Goal: Browse casually

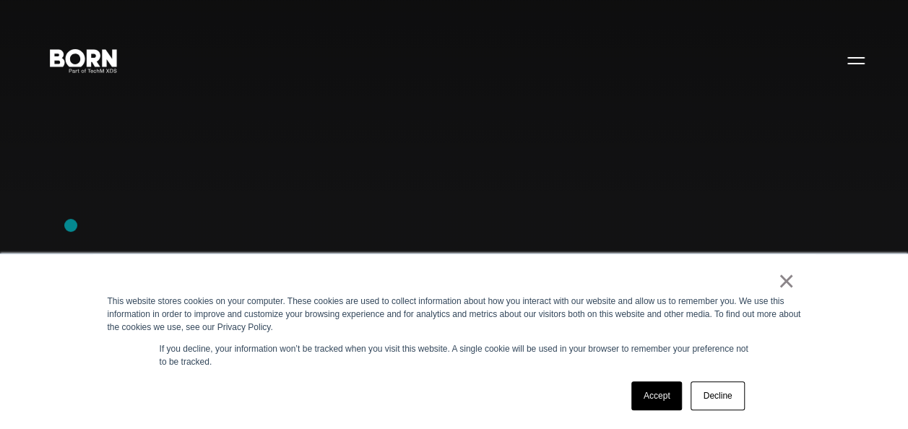
click at [71, 225] on div "Combining creative, content, and commerce to drive change. Imagine, build, and …" at bounding box center [454, 214] width 908 height 429
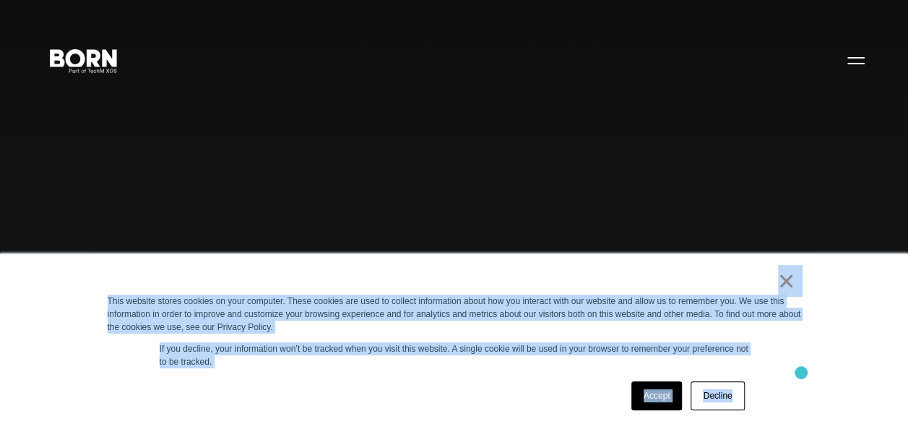
drag, startPoint x: 764, startPoint y: 282, endPoint x: 802, endPoint y: 374, distance: 100.1
click at [802, 374] on div "× This website stores cookies on your computer. These cookies are used to colle…" at bounding box center [454, 341] width 722 height 175
click at [438, 397] on div "Accept Decline" at bounding box center [428, 396] width 641 height 38
drag, startPoint x: 757, startPoint y: 270, endPoint x: 810, endPoint y: 386, distance: 127.3
click at [810, 386] on div "× This website stores cookies on your computer. These cookies are used to colle…" at bounding box center [454, 341] width 722 height 175
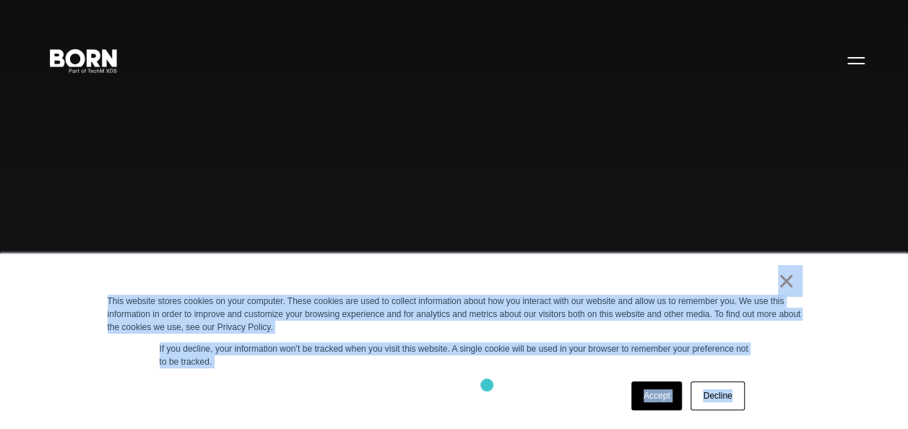
click at [487, 385] on div "Accept Decline" at bounding box center [428, 396] width 641 height 38
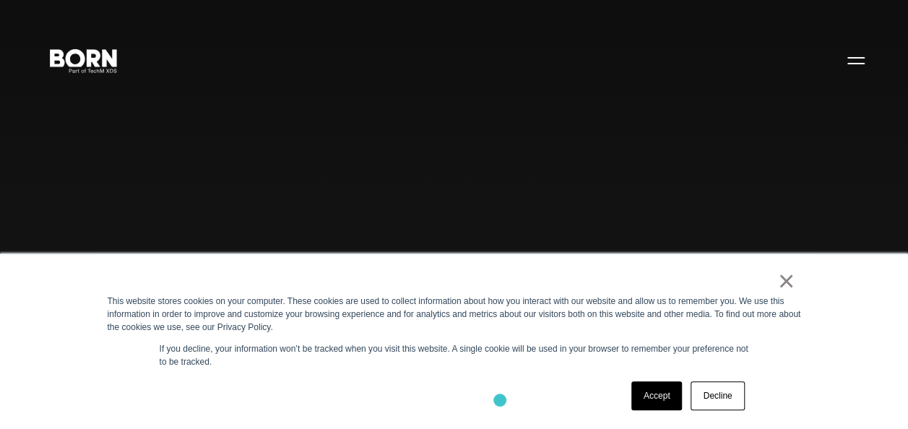
click at [500, 400] on div "Accept Decline" at bounding box center [428, 396] width 641 height 38
click at [452, 390] on div "Accept Decline" at bounding box center [428, 396] width 641 height 38
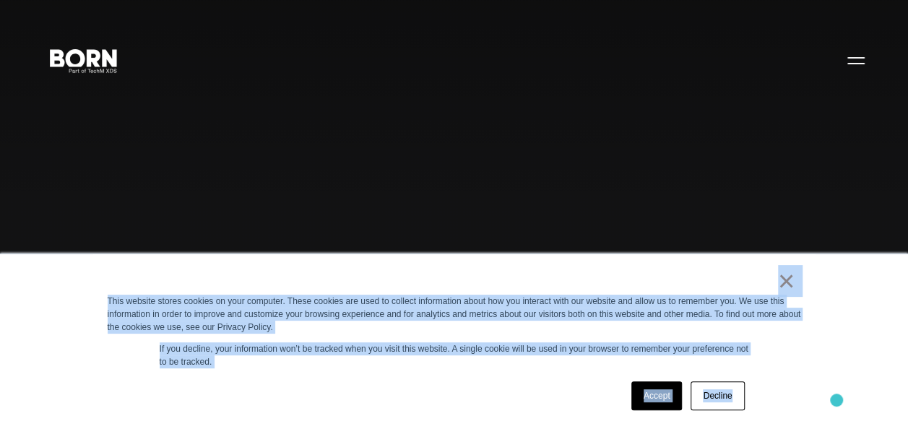
drag, startPoint x: 767, startPoint y: 280, endPoint x: 838, endPoint y: 404, distance: 143.0
click at [838, 404] on div "× This website stores cookies on your computer. These cookies are used to colle…" at bounding box center [454, 342] width 908 height 176
click at [500, 406] on div "Accept Decline" at bounding box center [428, 396] width 641 height 38
drag, startPoint x: 751, startPoint y: 269, endPoint x: 799, endPoint y: 384, distance: 125.0
click at [799, 384] on div "× This website stores cookies on your computer. These cookies are used to colle…" at bounding box center [454, 341] width 722 height 175
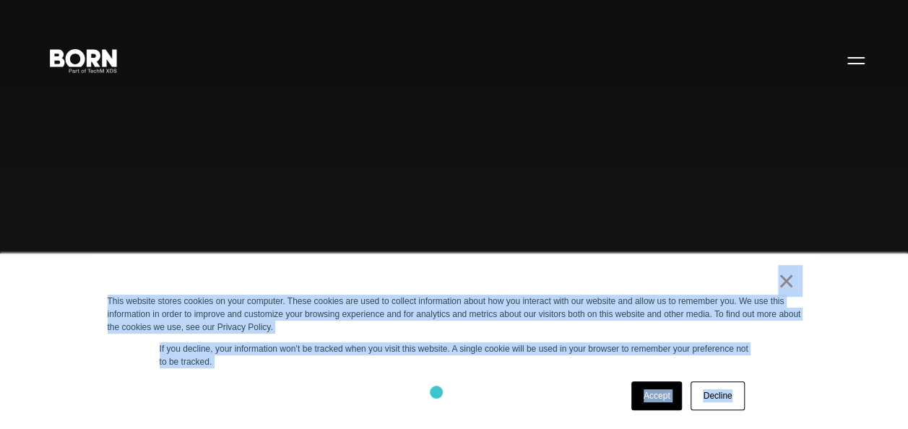
click at [437, 393] on div "Accept Decline" at bounding box center [428, 396] width 641 height 38
drag, startPoint x: 695, startPoint y: 277, endPoint x: 761, endPoint y: 383, distance: 125.3
click at [761, 383] on div "× This website stores cookies on your computer. These cookies are used to colle…" at bounding box center [454, 341] width 722 height 175
click at [456, 393] on div "Accept Decline" at bounding box center [428, 396] width 641 height 38
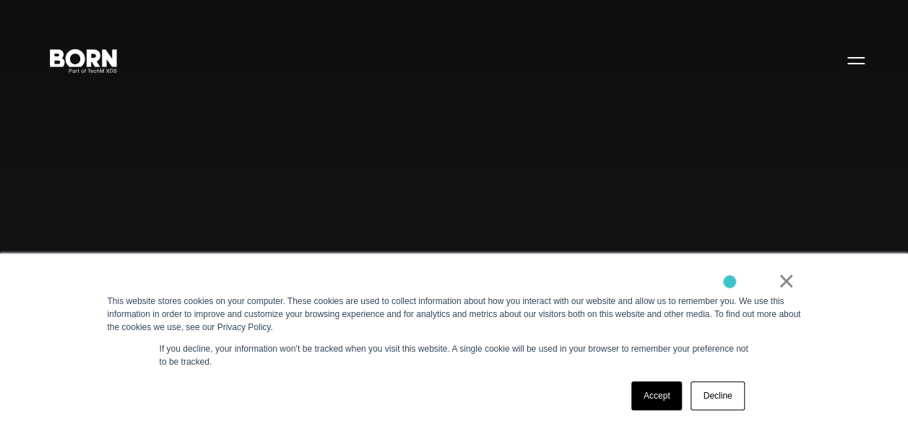
click at [730, 282] on div "×" at bounding box center [452, 284] width 688 height 20
click at [797, 351] on div "× This website stores cookies on your computer. These cookies are used to colle…" at bounding box center [454, 341] width 722 height 175
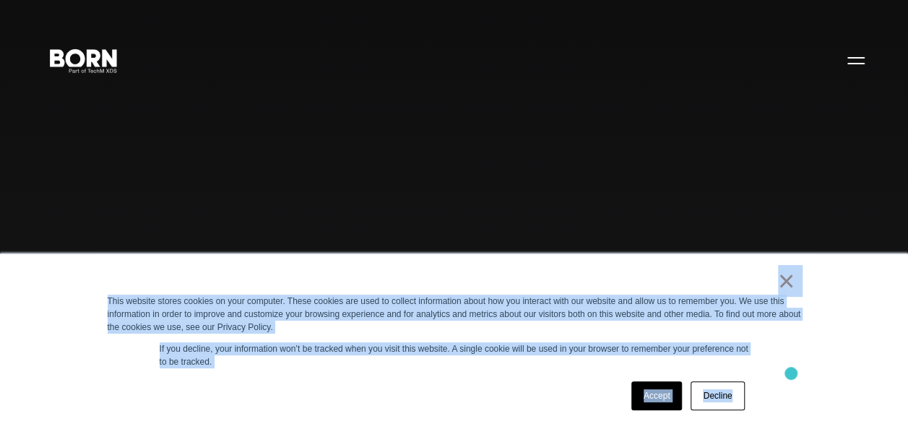
drag, startPoint x: 715, startPoint y: 285, endPoint x: 793, endPoint y: 376, distance: 119.3
click at [793, 376] on div "× This website stores cookies on your computer. These cookies are used to colle…" at bounding box center [454, 341] width 722 height 175
click at [530, 396] on div "Accept Decline" at bounding box center [428, 396] width 641 height 38
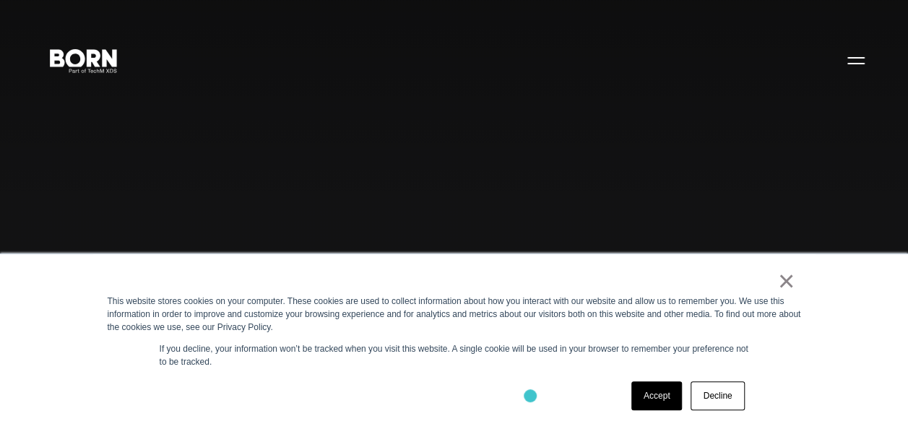
click at [530, 396] on div "Accept Decline" at bounding box center [428, 396] width 641 height 38
